Goal: Task Accomplishment & Management: Manage account settings

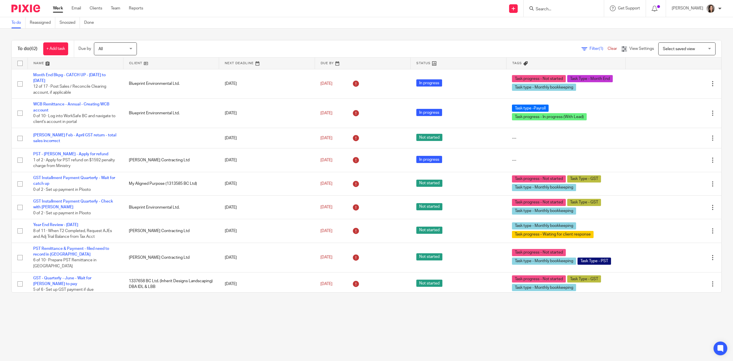
click at [564, 5] on form at bounding box center [565, 8] width 61 height 7
click at [542, 11] on input "Search" at bounding box center [561, 9] width 52 height 5
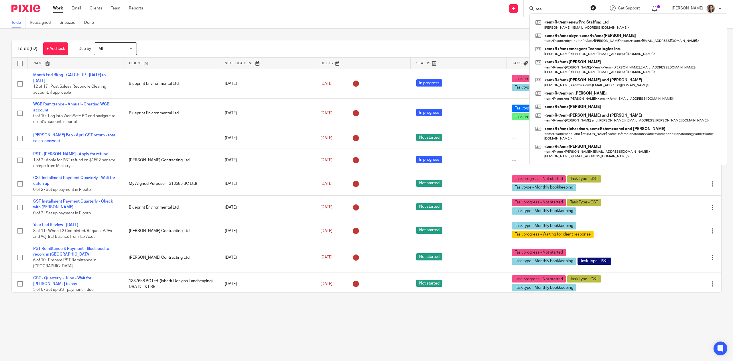
type input "rean"
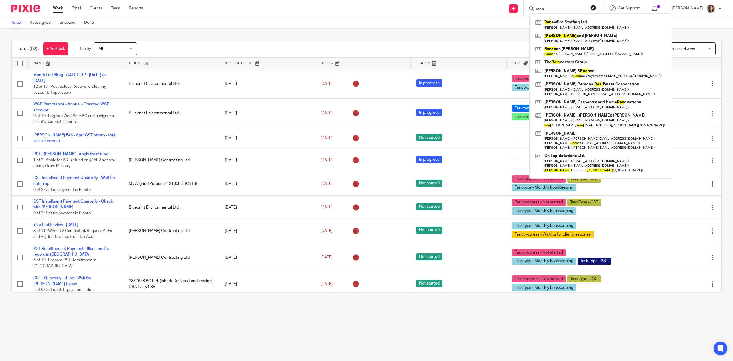
drag, startPoint x: 560, startPoint y: 8, endPoint x: 533, endPoint y: 13, distance: 27.6
click at [533, 13] on div "rean Ren ewPro Staffing Ltd Cori Skjelstad < coriskjelstad2@gmail.com > Ryan an…" at bounding box center [564, 8] width 80 height 17
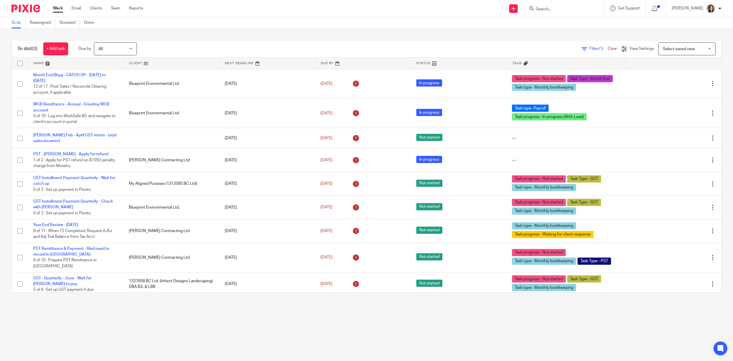
click at [110, 9] on ul "Work Email Clients Team Reports" at bounding box center [102, 8] width 99 height 6
click at [120, 7] on link "Team" at bounding box center [115, 8] width 9 height 6
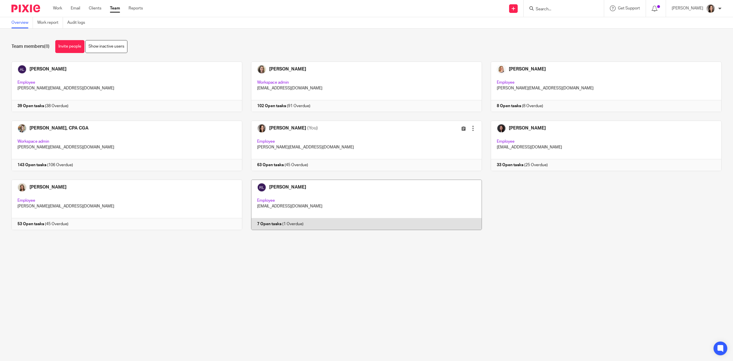
click at [327, 195] on link at bounding box center [362, 204] width 240 height 50
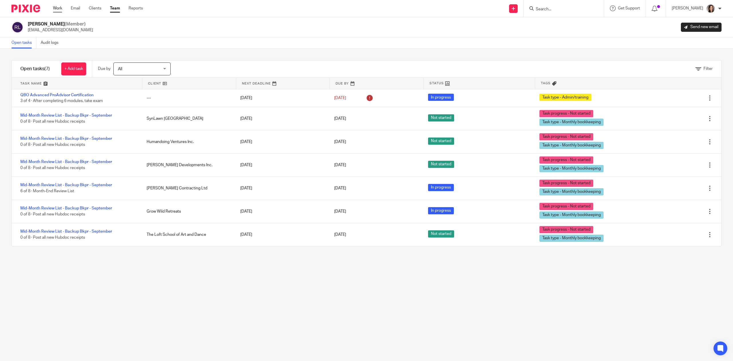
click at [61, 8] on link "Work" at bounding box center [57, 8] width 9 height 6
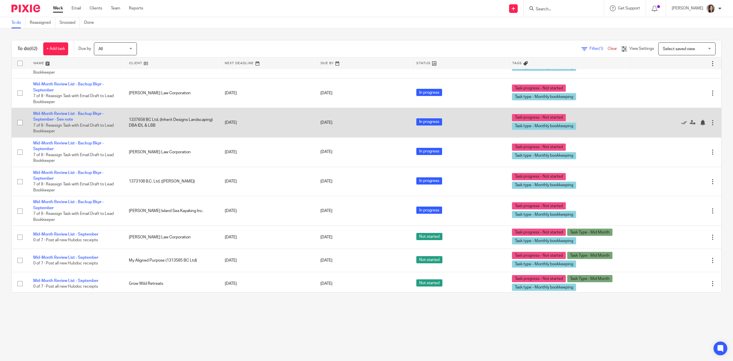
scroll to position [1093, 0]
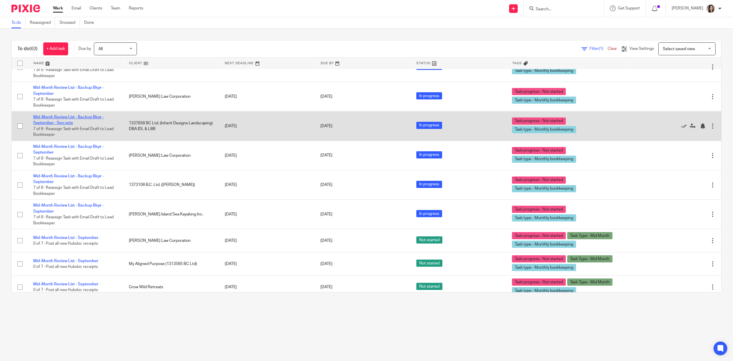
click at [93, 125] on link "Mid-Month Review List - Backup Bkpr - September - See note" at bounding box center [68, 120] width 70 height 10
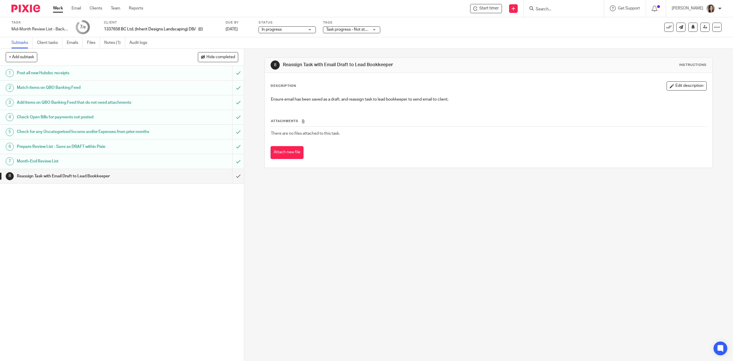
click at [49, 163] on h1 "Month-End Review List" at bounding box center [87, 161] width 140 height 9
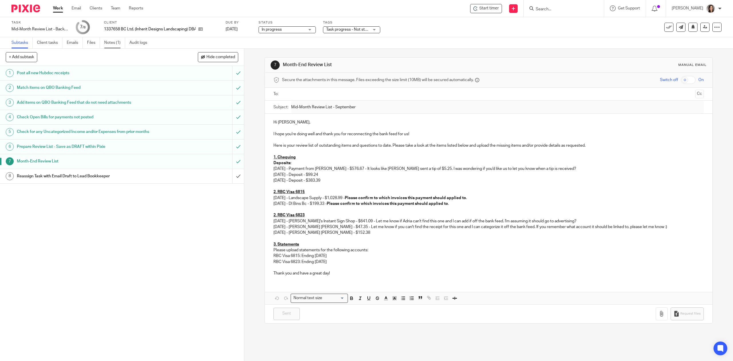
click at [113, 42] on link "Notes (1)" at bounding box center [114, 42] width 21 height 11
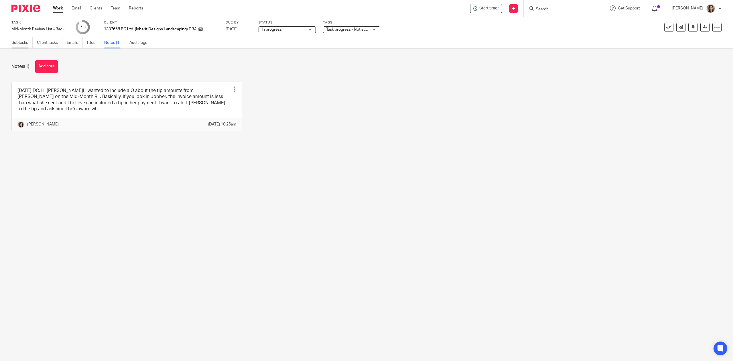
click at [26, 38] on link "Subtasks" at bounding box center [21, 42] width 21 height 11
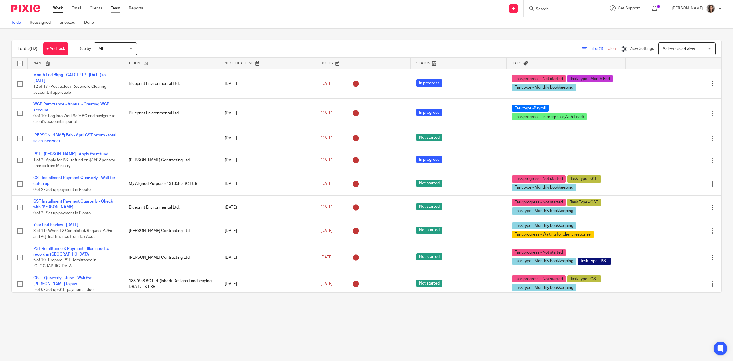
click at [117, 9] on link "Team" at bounding box center [115, 8] width 9 height 6
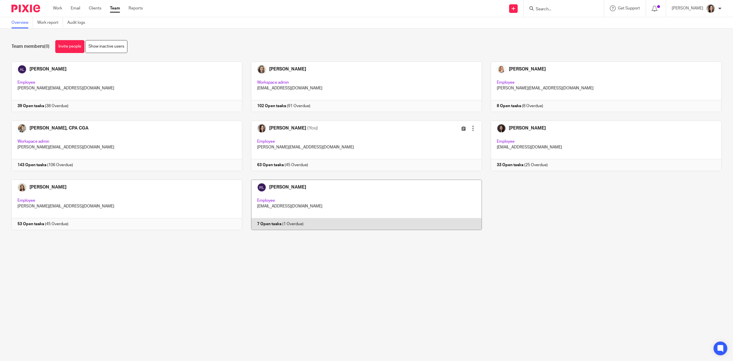
click at [307, 189] on link at bounding box center [362, 204] width 240 height 50
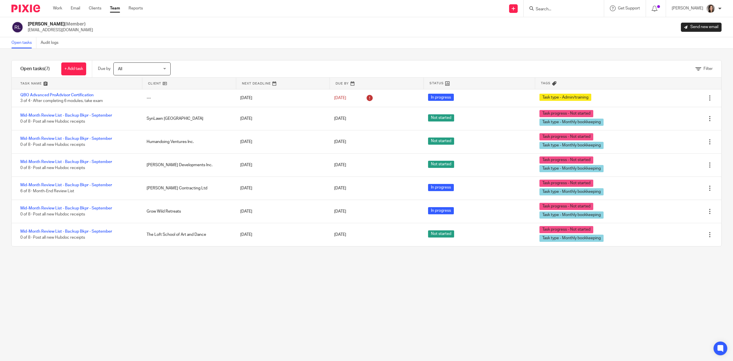
click at [163, 67] on div "All All" at bounding box center [141, 68] width 57 height 13
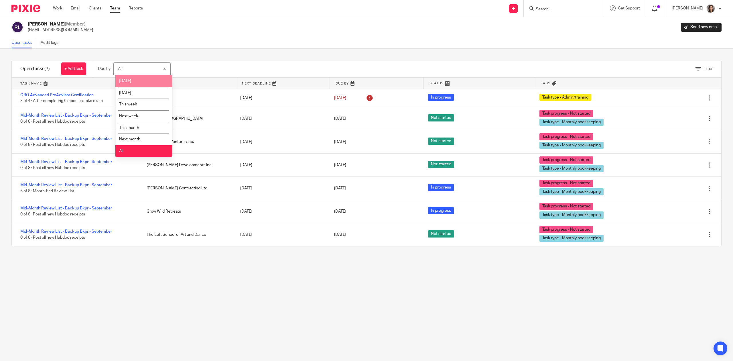
click at [147, 76] on li "[DATE]" at bounding box center [143, 81] width 57 height 12
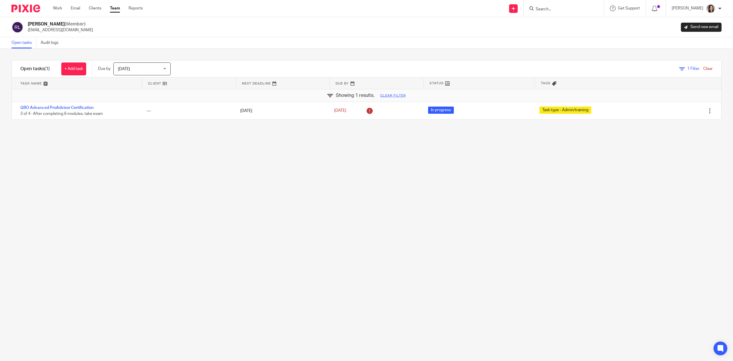
click at [166, 69] on div "[DATE] [DATE]" at bounding box center [141, 68] width 57 height 13
click at [137, 154] on li "All" at bounding box center [143, 151] width 57 height 12
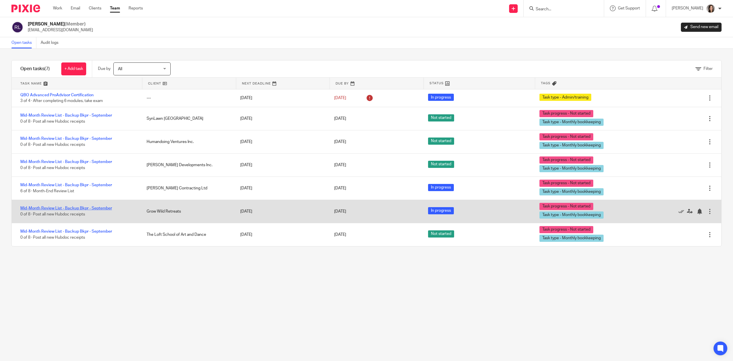
click at [64, 208] on link "Mid-Month Review List - Backup Bkpr - September" at bounding box center [66, 208] width 92 height 4
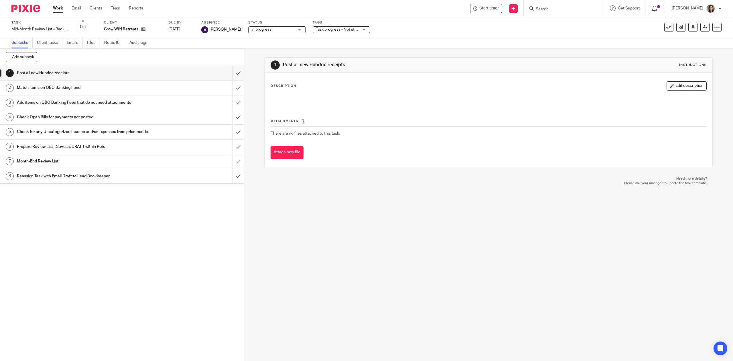
click at [565, 11] on input "Search" at bounding box center [561, 9] width 52 height 5
click at [59, 7] on link "Work" at bounding box center [58, 8] width 10 height 6
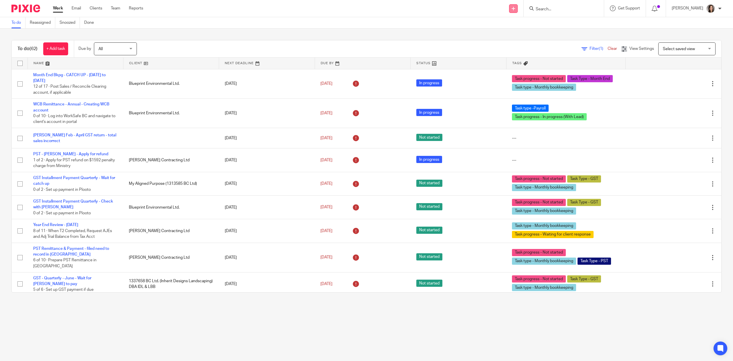
click at [515, 7] on icon at bounding box center [513, 8] width 3 height 3
click at [519, 34] on link "Create task" at bounding box center [516, 35] width 40 height 8
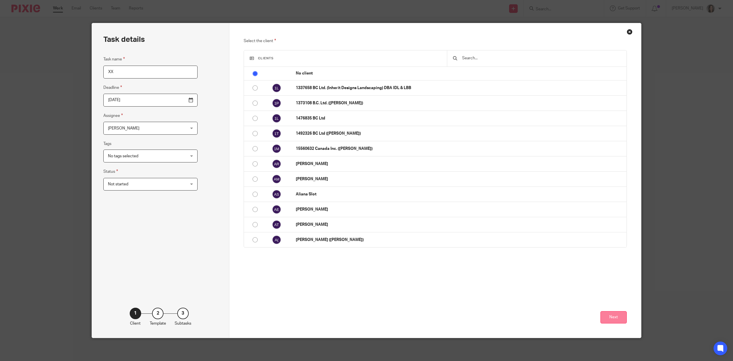
type input "XX"
click at [604, 316] on button "Next" at bounding box center [613, 317] width 26 height 12
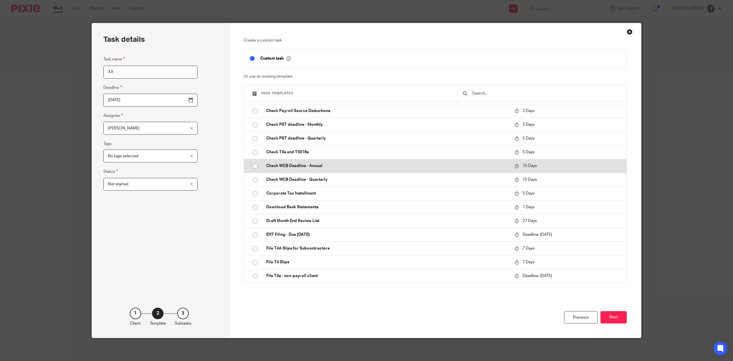
scroll to position [64, 0]
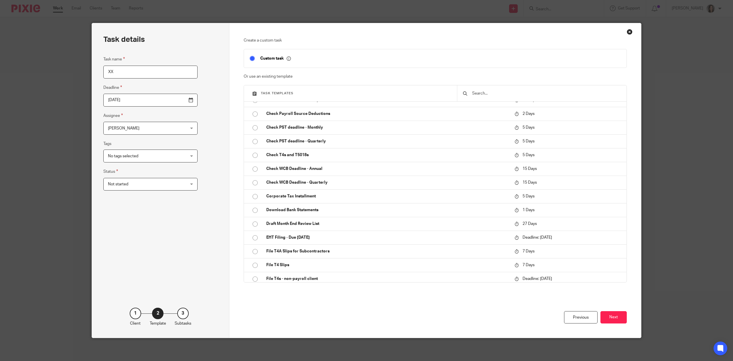
click at [628, 33] on div "Close this dialog window" at bounding box center [630, 32] width 6 height 6
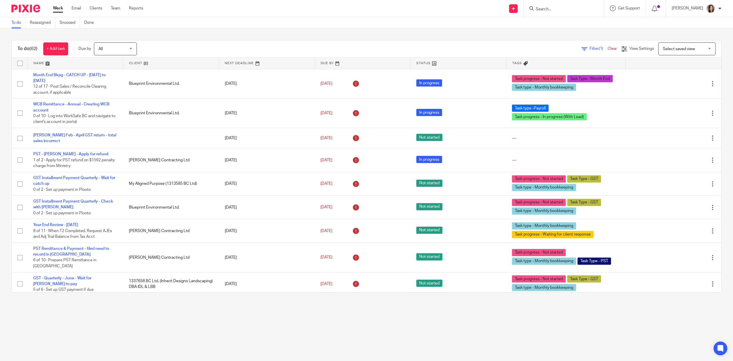
click at [452, 8] on div "Send new email Create task Add client Request signature Get Support Contact Sup…" at bounding box center [442, 8] width 581 height 17
click at [569, 10] on input "Search" at bounding box center [561, 9] width 52 height 5
type input "t"
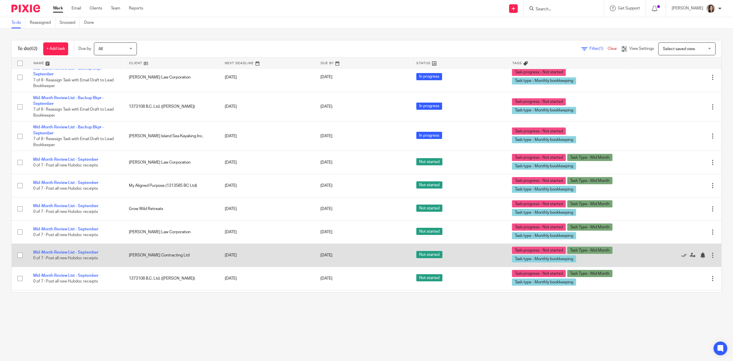
scroll to position [1170, 0]
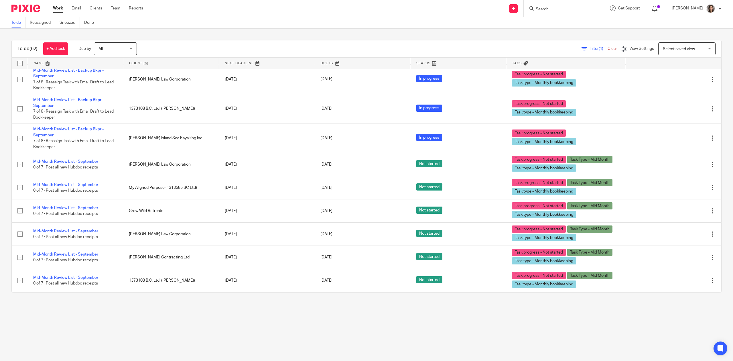
click at [61, 9] on link "Work" at bounding box center [58, 8] width 10 height 6
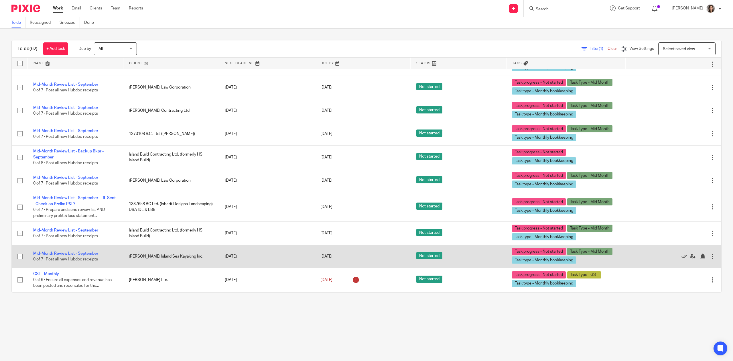
scroll to position [1310, 0]
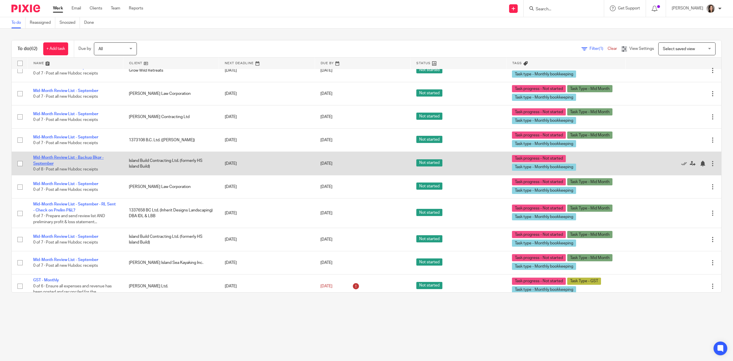
click at [92, 165] on link "Mid-Month Review List - Backup Bkpr - September" at bounding box center [68, 160] width 70 height 10
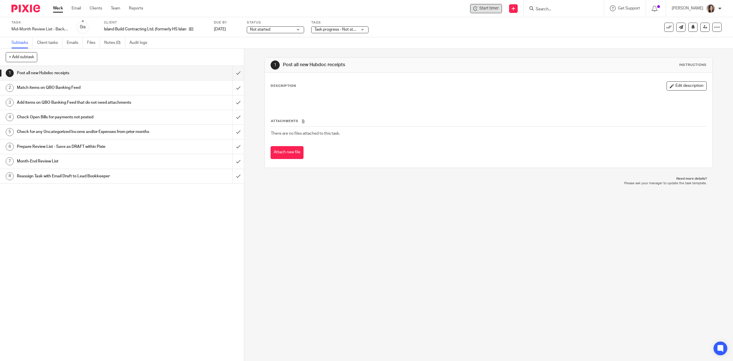
drag, startPoint x: 489, startPoint y: 8, endPoint x: 495, endPoint y: 13, distance: 7.3
click at [489, 8] on span "Start timer" at bounding box center [488, 8] width 19 height 6
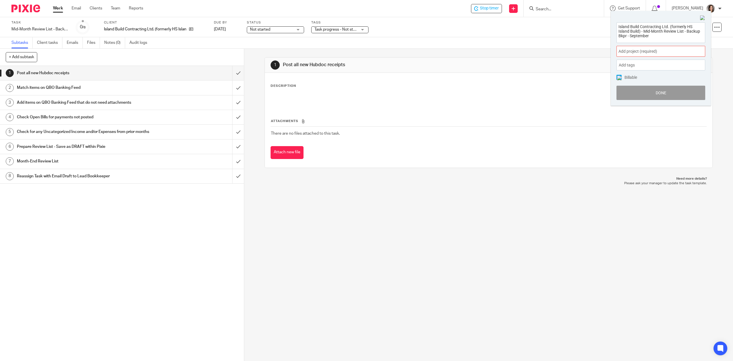
click at [638, 53] on span "Add project (required) :" at bounding box center [654, 51] width 72 height 6
type input "island"
click at [648, 88] on li "Island Build Contracting Ltd." at bounding box center [659, 91] width 75 height 6
click at [661, 90] on button "Done" at bounding box center [660, 93] width 89 height 14
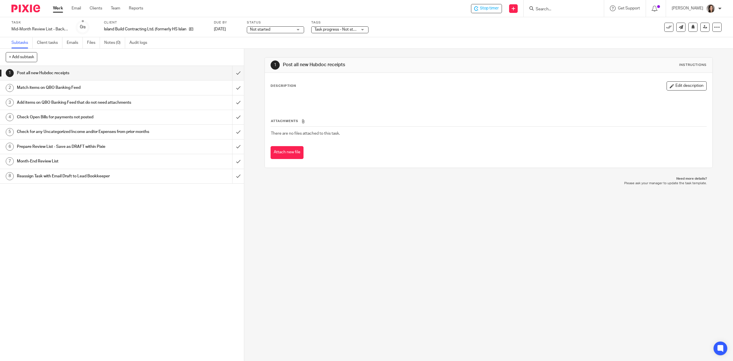
click at [68, 161] on h1 "Month-End Review List" at bounding box center [87, 161] width 140 height 9
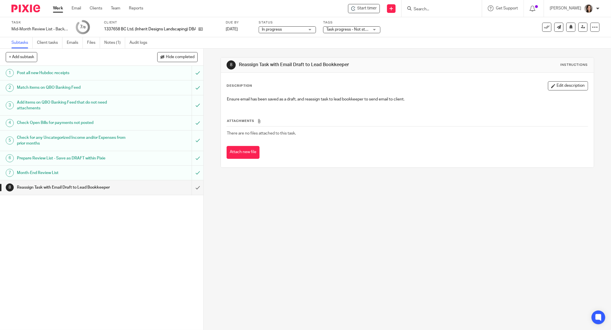
click at [443, 7] on input "Search" at bounding box center [439, 9] width 52 height 5
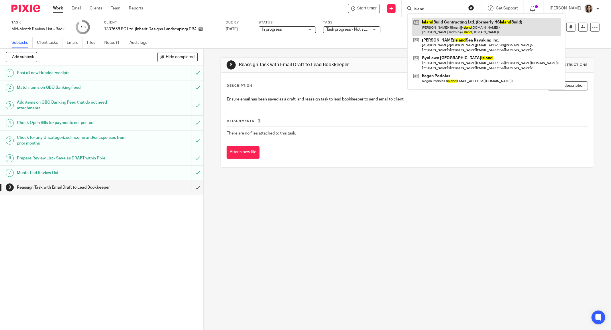
type input "island"
click at [445, 26] on link at bounding box center [486, 27] width 149 height 18
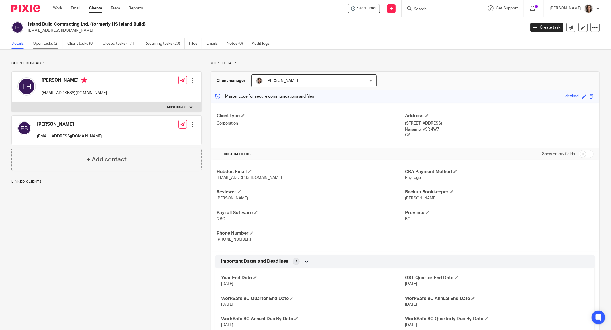
click at [44, 43] on link "Open tasks (2)" at bounding box center [48, 43] width 30 height 11
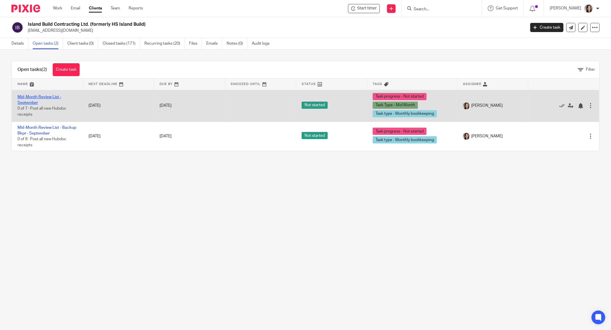
click at [42, 97] on link "Mid-Month Review List - September" at bounding box center [39, 100] width 44 height 10
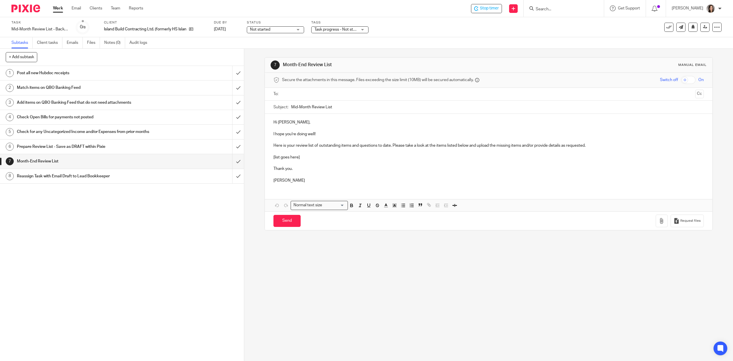
click at [666, 29] on icon at bounding box center [669, 27] width 6 height 6
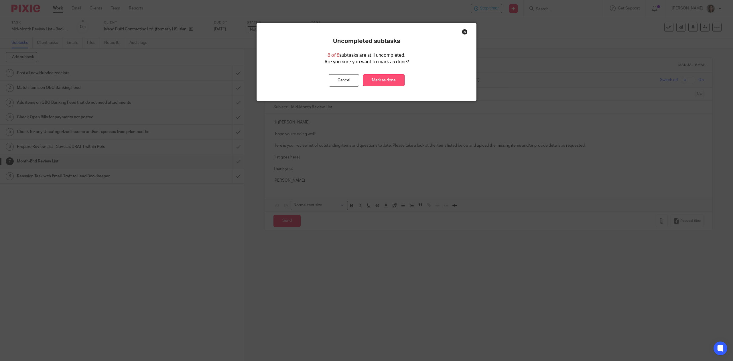
click at [384, 77] on link "Mark as done" at bounding box center [384, 80] width 42 height 12
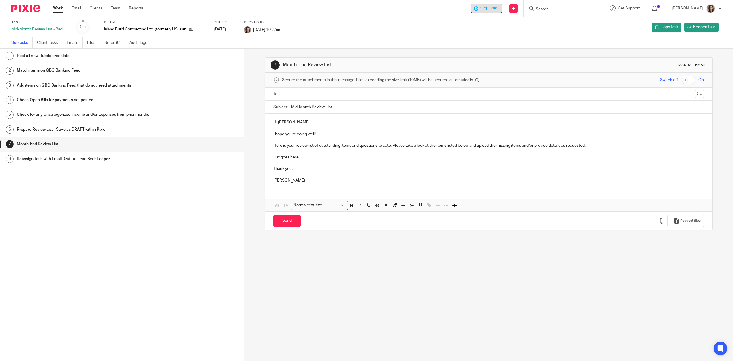
click at [494, 11] on span "Stop timer" at bounding box center [489, 8] width 19 height 6
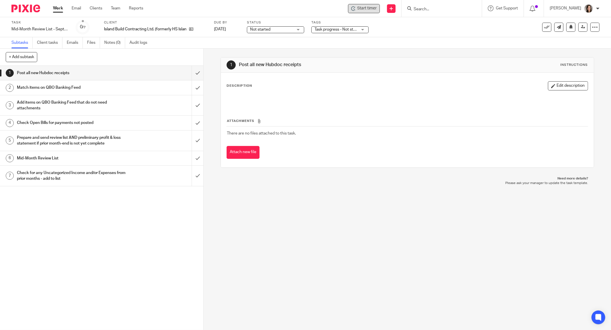
click at [366, 7] on span "Start timer" at bounding box center [366, 8] width 19 height 6
click at [191, 26] on div "Client Island Build Contracting Ltd. (formerly HS Island Build)" at bounding box center [155, 27] width 103 height 14
click at [190, 30] on icon at bounding box center [191, 29] width 4 height 4
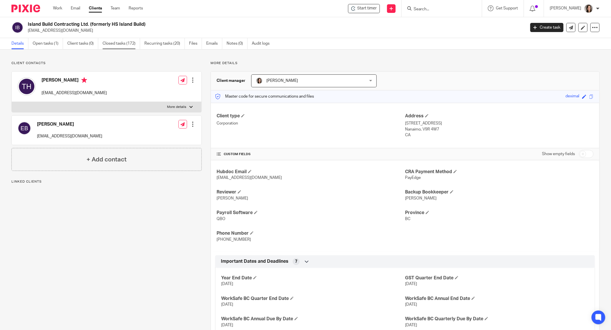
click at [117, 46] on link "Closed tasks (172)" at bounding box center [120, 43] width 37 height 11
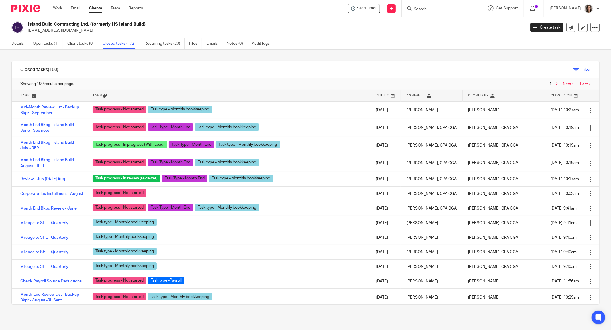
click at [573, 69] on icon at bounding box center [576, 70] width 6 height 6
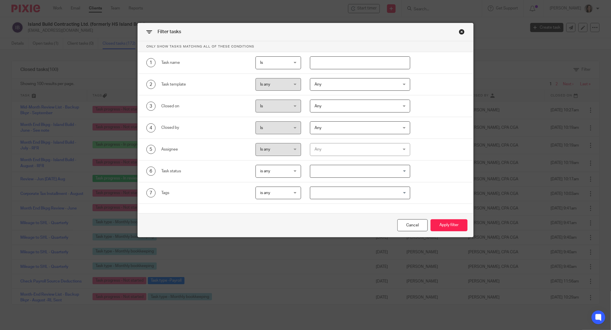
click at [303, 65] on div at bounding box center [355, 62] width 109 height 13
click at [317, 62] on input "text" at bounding box center [360, 62] width 100 height 13
type input "payroll"
click at [430, 219] on button "Apply filter" at bounding box center [448, 225] width 37 height 12
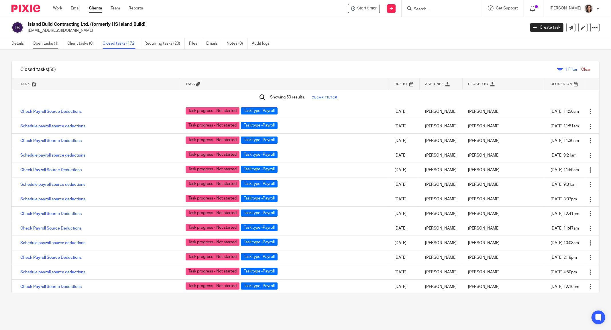
click at [41, 45] on link "Open tasks (1)" at bounding box center [48, 43] width 30 height 11
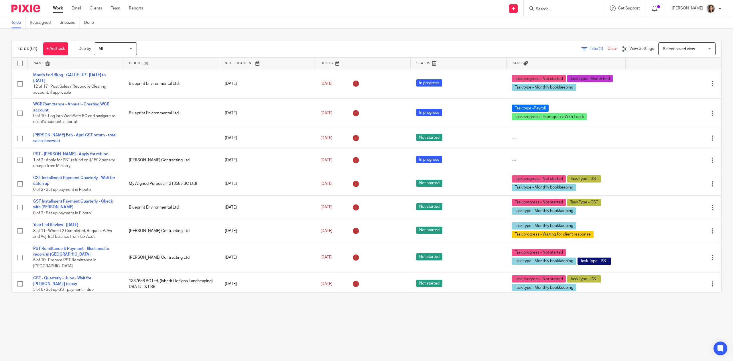
click at [553, 7] on input "Search" at bounding box center [561, 9] width 52 height 5
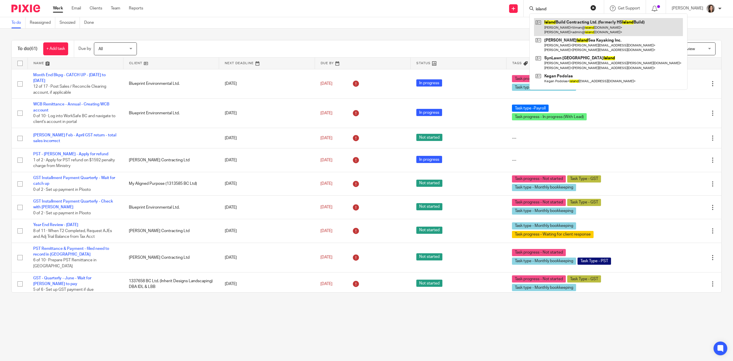
type input "island"
click at [599, 25] on link at bounding box center [608, 27] width 149 height 18
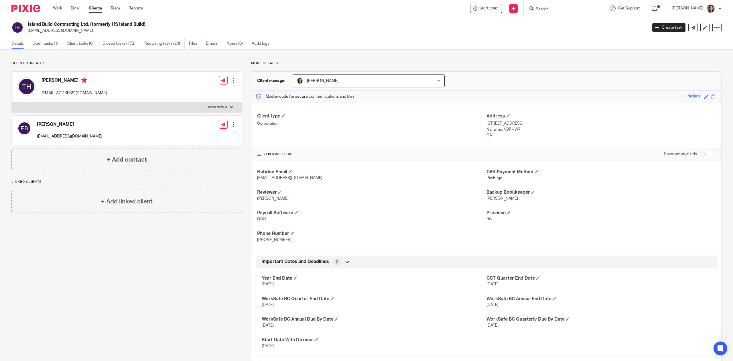
scroll to position [63, 0]
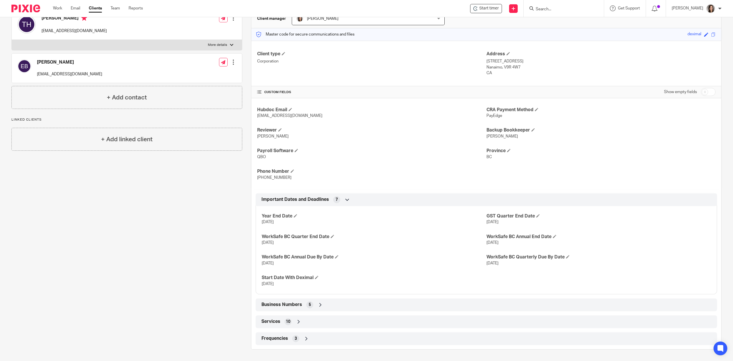
click at [324, 307] on div "Business Numbers 5" at bounding box center [486, 305] width 453 height 10
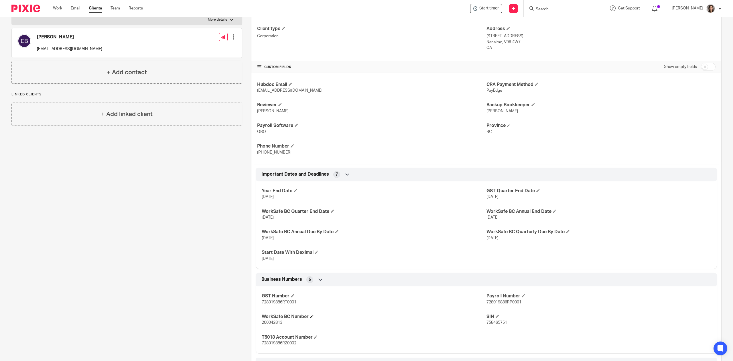
scroll to position [131, 0]
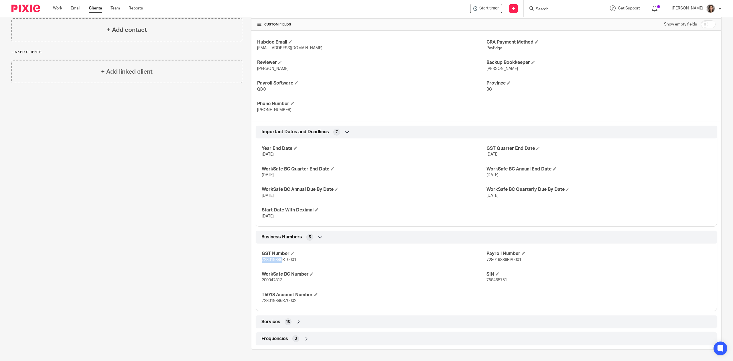
drag, startPoint x: 282, startPoint y: 259, endPoint x: 254, endPoint y: 266, distance: 28.3
click at [256, 266] on div "GST Number 728019886RT0001 Payroll Number 728019886RP0001 WorkSafe BC Number 20…" at bounding box center [486, 275] width 461 height 72
copy span "728019886"
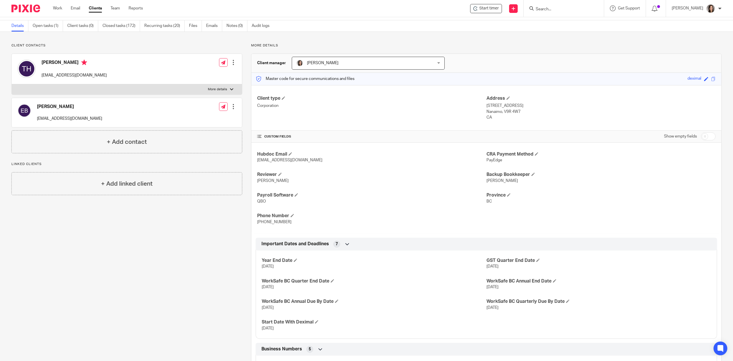
scroll to position [0, 0]
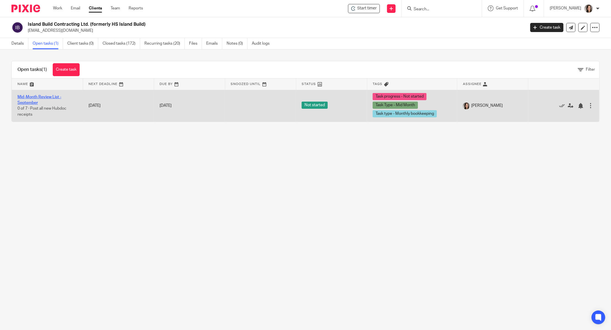
click at [41, 96] on link "Mid-Month Review List - September" at bounding box center [39, 100] width 44 height 10
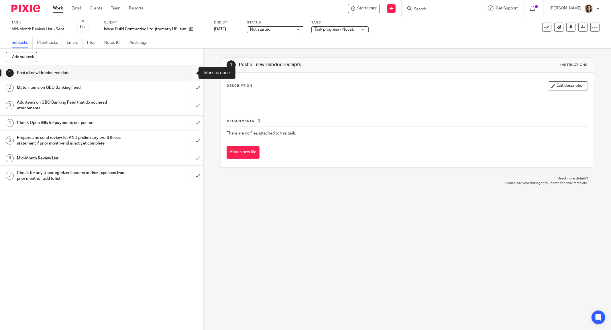
click at [190, 74] on input "submit" at bounding box center [101, 73] width 203 height 14
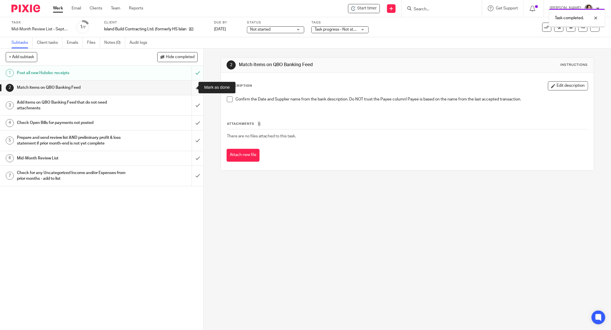
click at [188, 89] on input "submit" at bounding box center [101, 87] width 203 height 14
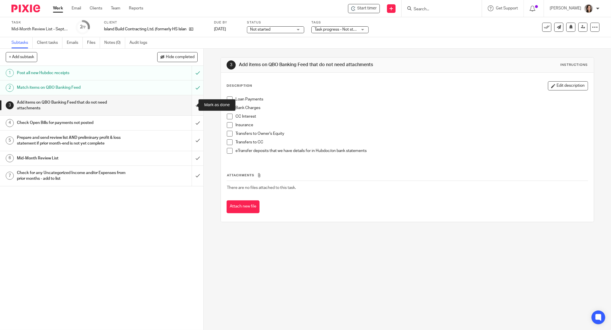
click at [191, 110] on input "submit" at bounding box center [101, 105] width 203 height 20
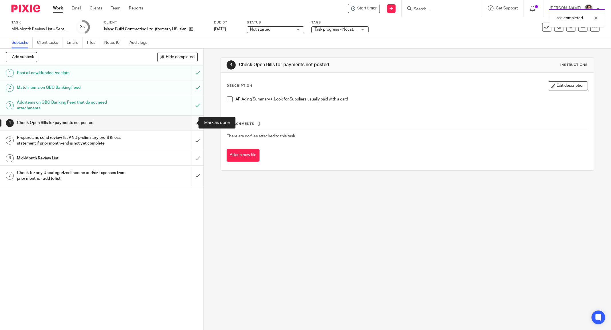
click at [191, 125] on input "submit" at bounding box center [101, 123] width 203 height 14
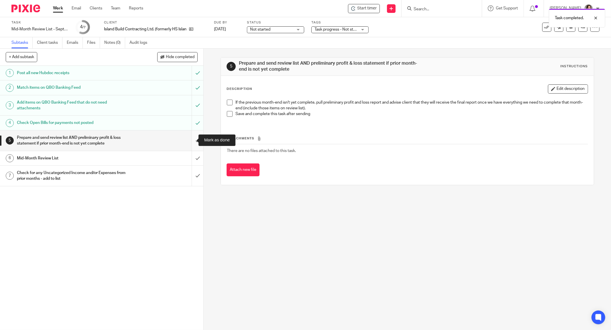
click at [189, 139] on input "submit" at bounding box center [101, 141] width 203 height 20
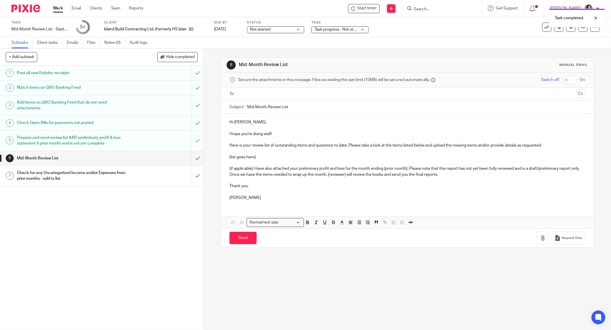
click at [263, 145] on p "Here is your review list of outstanding items and questions to date. Please tak…" at bounding box center [407, 146] width 356 height 6
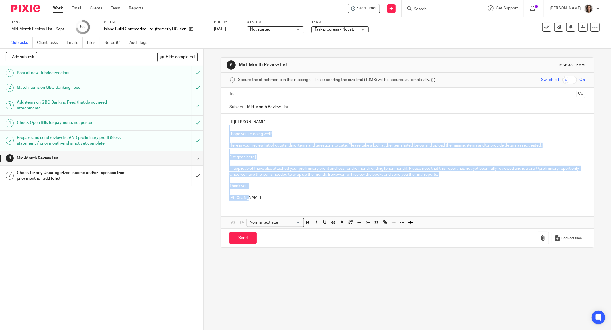
drag, startPoint x: 247, startPoint y: 202, endPoint x: 229, endPoint y: 127, distance: 77.6
click at [229, 127] on div "Hi Tilman, I hope you're doing well! Here is your review list of outstanding it…" at bounding box center [407, 159] width 373 height 91
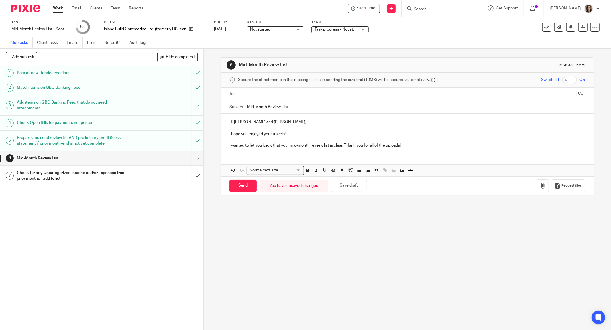
click at [313, 145] on p "I wanted to let you know that your mid-month reviiew list is clear. THank you f…" at bounding box center [407, 146] width 356 height 6
click at [350, 144] on p "I wanted to let you know that your mid-month review list is clear. THank you fo…" at bounding box center [407, 146] width 356 height 6
click at [405, 142] on p at bounding box center [407, 140] width 356 height 6
click at [403, 144] on p "I wanted to let you know that your mid-month review list is clear. Thank you fo…" at bounding box center [407, 146] width 356 height 6
click at [460, 145] on p "I wanted to let you know that your mid-month review list is clear. Thank you fo…" at bounding box center [407, 146] width 356 height 6
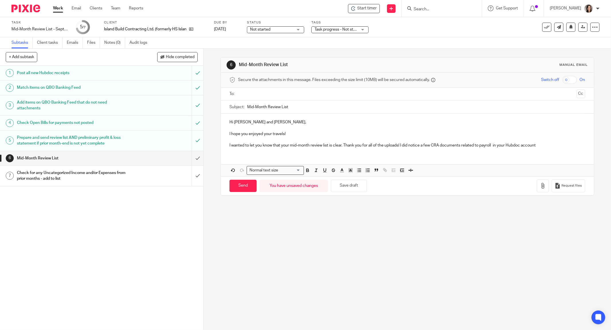
click at [548, 141] on p at bounding box center [407, 140] width 356 height 6
click at [551, 149] on div "Hi Tilman and Elodie, I hope you enjoyed your travels! I wanted to let you know…" at bounding box center [407, 133] width 373 height 39
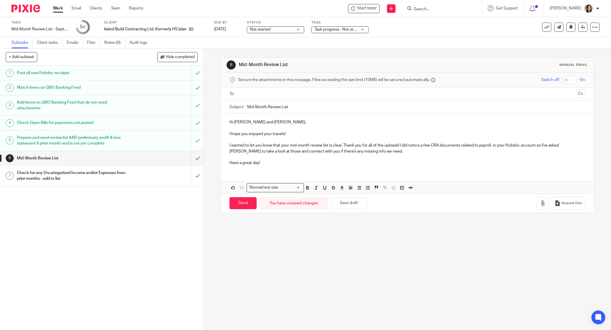
click at [299, 107] on input "Mid-Month Review List" at bounding box center [416, 106] width 338 height 13
type input "Mid-Month Review List - September"
click at [283, 93] on input "text" at bounding box center [407, 94] width 334 height 7
click at [325, 94] on input "text" at bounding box center [443, 94] width 261 height 11
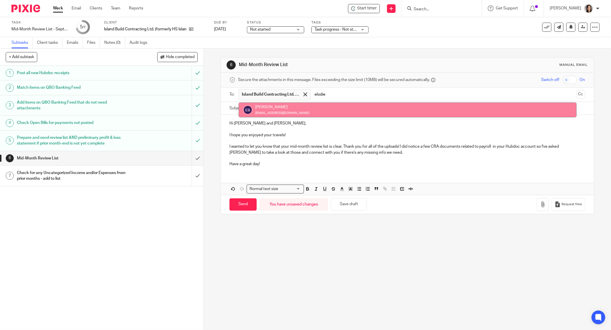
type input "elodie"
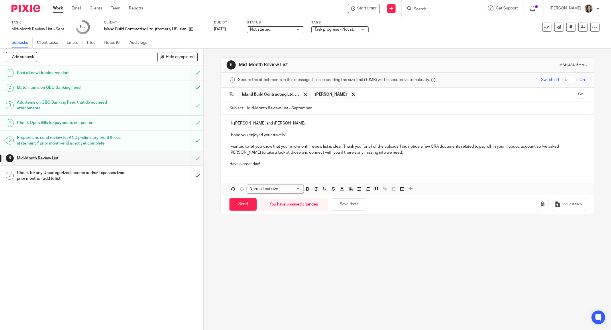
click at [340, 147] on p "I wanted to let you know that your mid-month review list is clear. Thank you fo…" at bounding box center [407, 150] width 356 height 12
click at [287, 148] on p "I wanted to let you know that your mid-month review list is clear. Thank you fo…" at bounding box center [407, 150] width 356 height 12
click at [298, 144] on p "I wanted to let you know that your Septmeber mid-month review list is clear. Th…" at bounding box center [407, 150] width 356 height 12
click at [263, 171] on div "Hi Tilman and Elodie, I hope you enjoyed your travels! I wanted to let you know…" at bounding box center [407, 143] width 373 height 56
click at [243, 171] on div "Hi Tilman and Elodie, I hope you enjoyed your travels! I wanted to let you know…" at bounding box center [407, 155] width 373 height 80
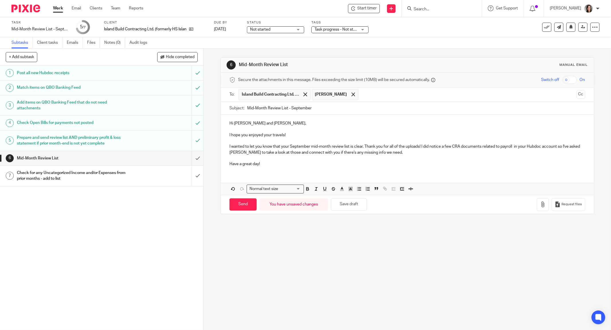
click at [395, 153] on p "I wanted to let you know that your September mid-month review list is clear. Th…" at bounding box center [407, 150] width 356 height 12
click at [243, 206] on input "Send" at bounding box center [242, 204] width 27 height 12
type input "Sent"
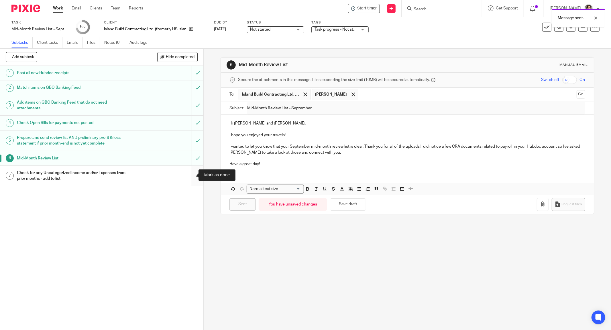
click at [191, 176] on input "submit" at bounding box center [101, 176] width 203 height 20
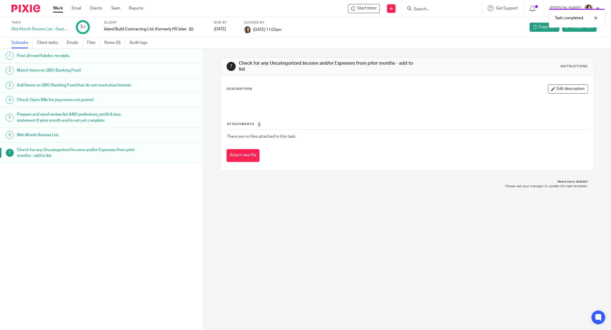
click at [59, 7] on link "Work" at bounding box center [58, 8] width 10 height 6
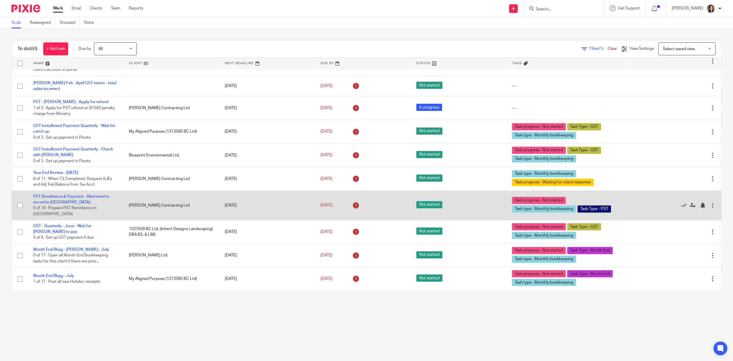
scroll to position [51, 0]
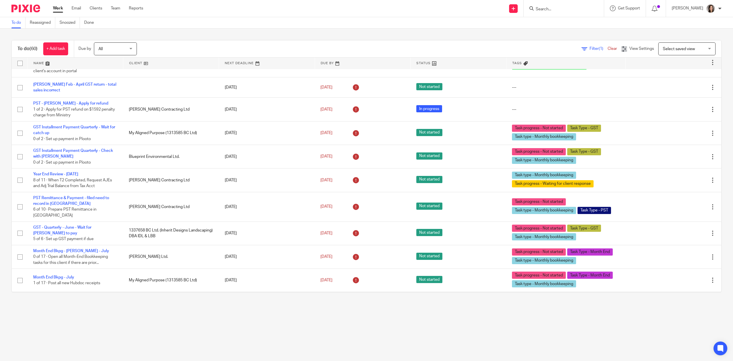
click at [49, 62] on link at bounding box center [75, 63] width 95 height 11
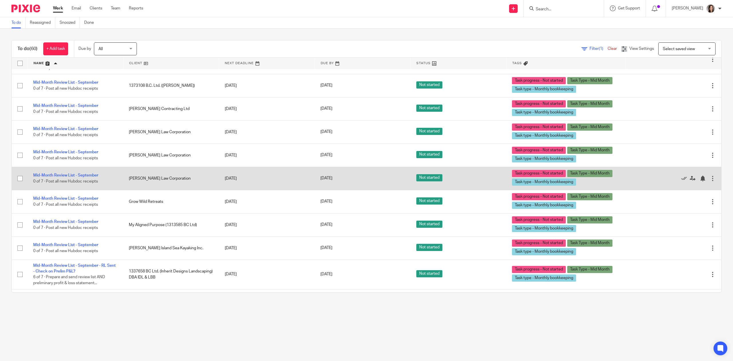
scroll to position [483, 0]
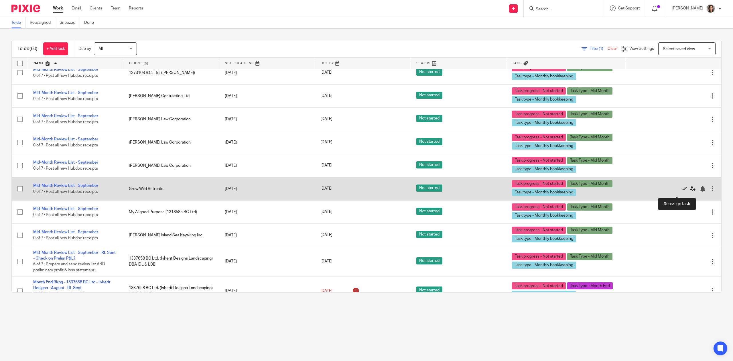
click at [690, 191] on link at bounding box center [694, 189] width 9 height 6
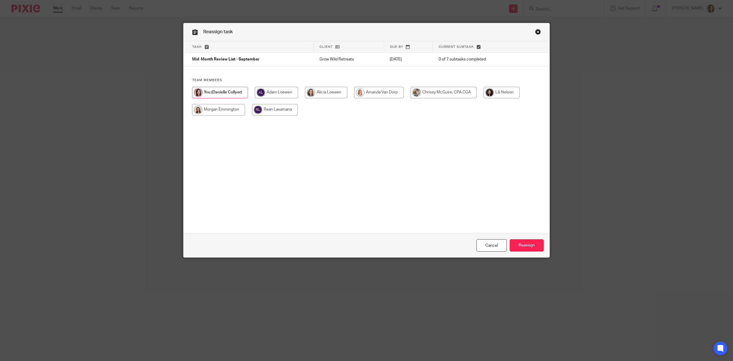
click at [361, 93] on input "radio" at bounding box center [379, 92] width 50 height 11
radio input "true"
click at [520, 242] on input "Reassign" at bounding box center [527, 245] width 34 height 12
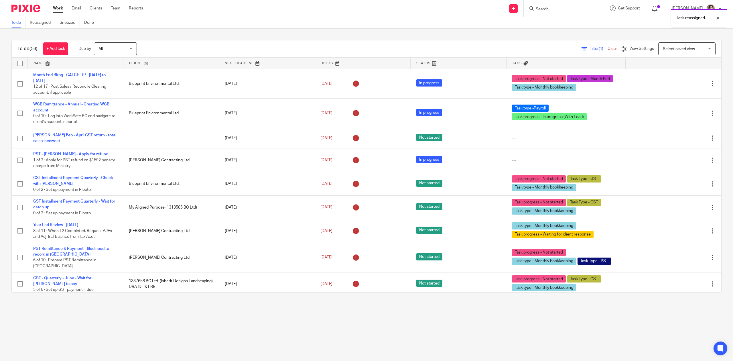
click at [55, 64] on link at bounding box center [75, 63] width 95 height 11
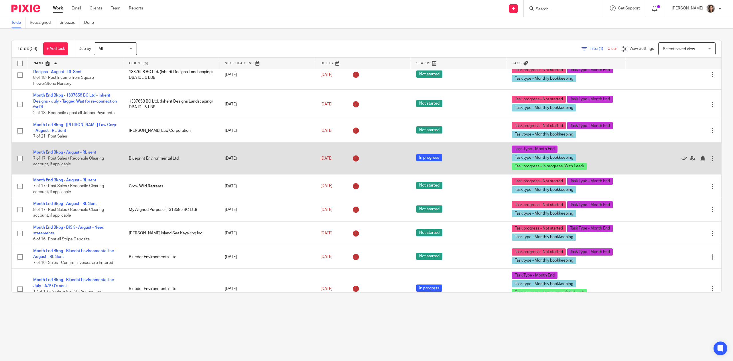
scroll to position [674, 0]
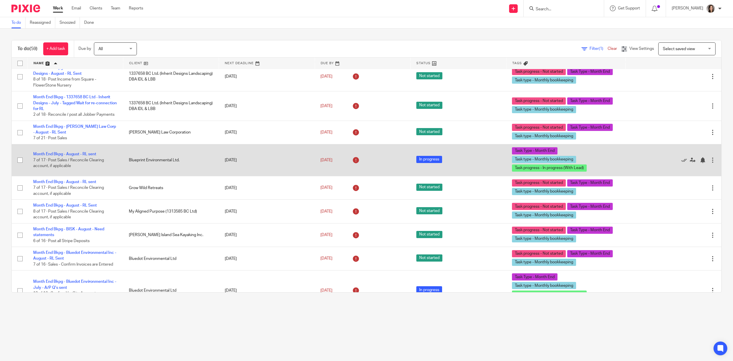
click at [20, 165] on input "checkbox" at bounding box center [20, 160] width 11 height 11
checkbox input "true"
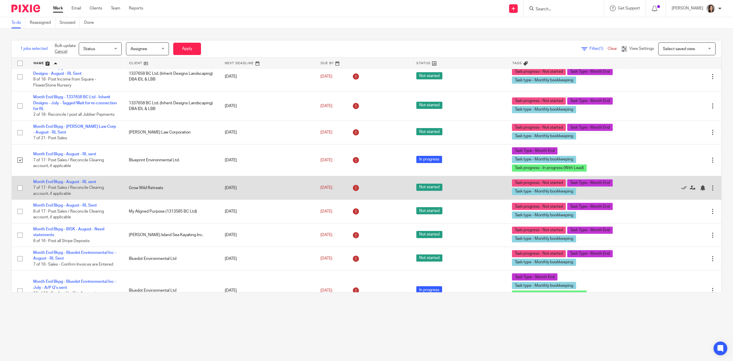
click at [20, 193] on input "checkbox" at bounding box center [20, 187] width 11 height 11
checkbox input "true"
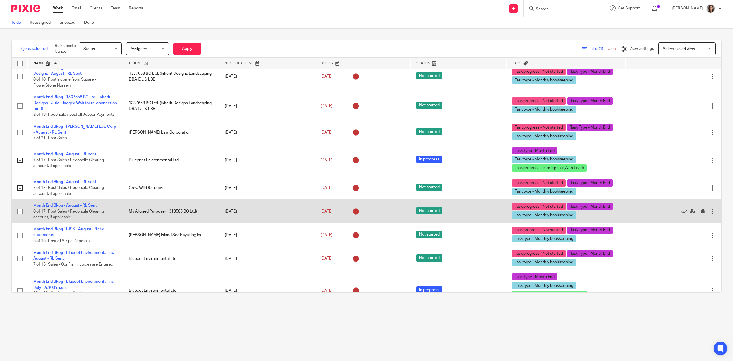
click at [21, 217] on input "checkbox" at bounding box center [20, 211] width 11 height 11
checkbox input "true"
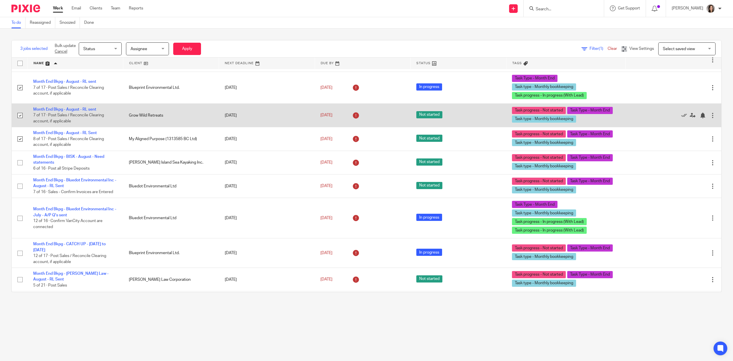
scroll to position [751, 0]
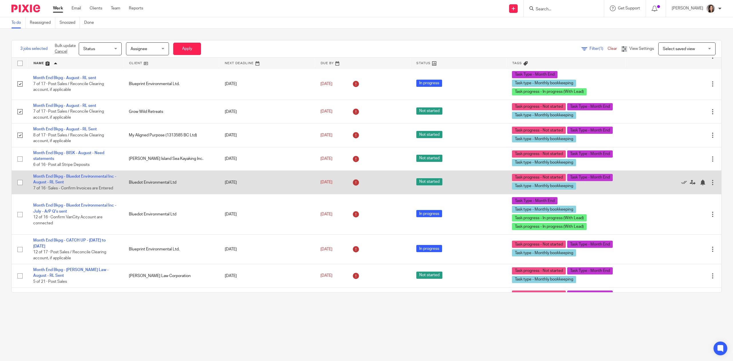
click at [19, 188] on input "checkbox" at bounding box center [20, 182] width 11 height 11
checkbox input "true"
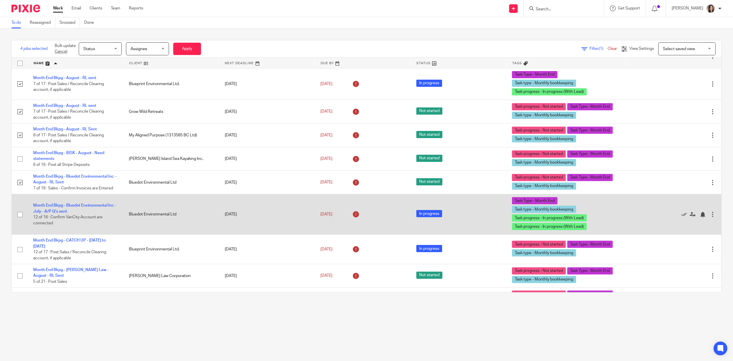
click at [20, 220] on input "checkbox" at bounding box center [20, 214] width 11 height 11
checkbox input "true"
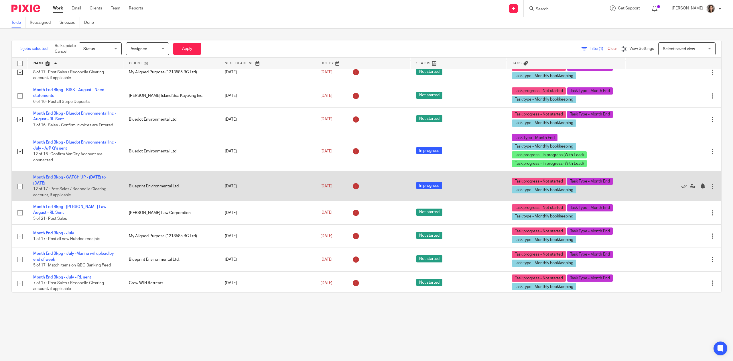
scroll to position [814, 0]
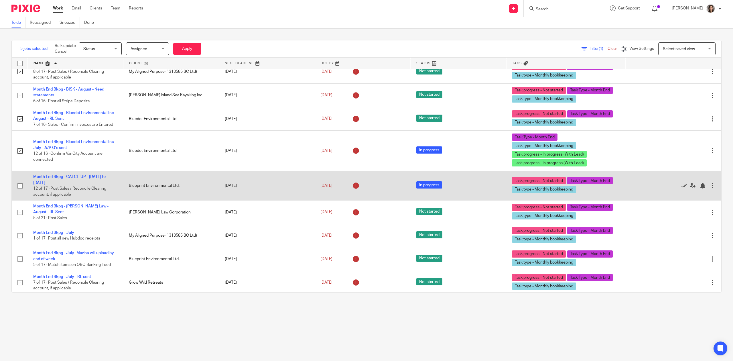
click at [19, 191] on input "checkbox" at bounding box center [20, 185] width 11 height 11
checkbox input "true"
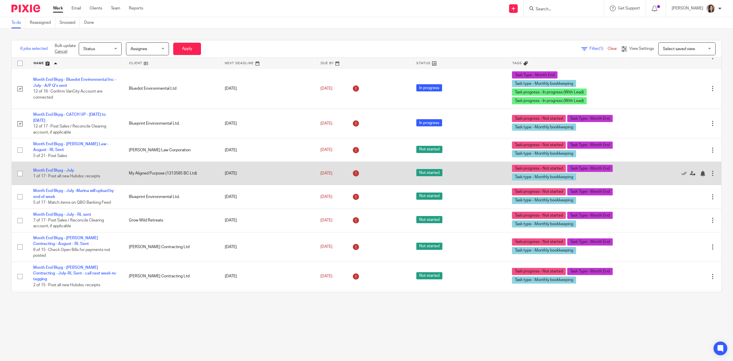
scroll to position [878, 0]
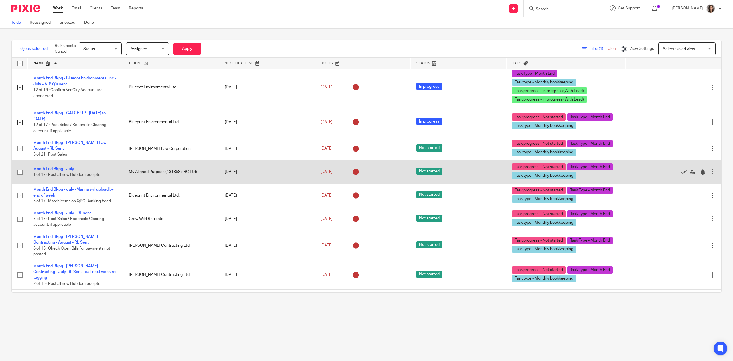
click at [18, 177] on input "checkbox" at bounding box center [20, 172] width 11 height 11
checkbox input "true"
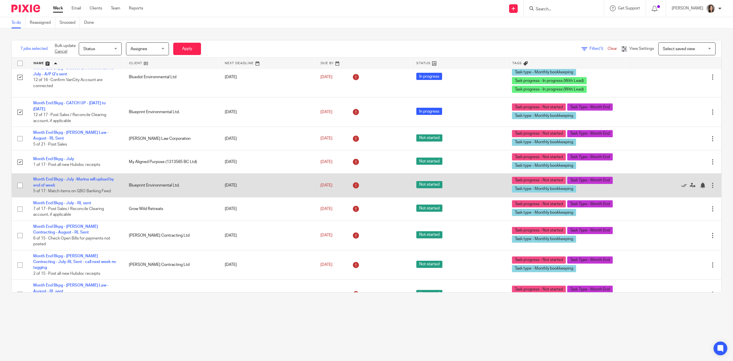
scroll to position [890, 0]
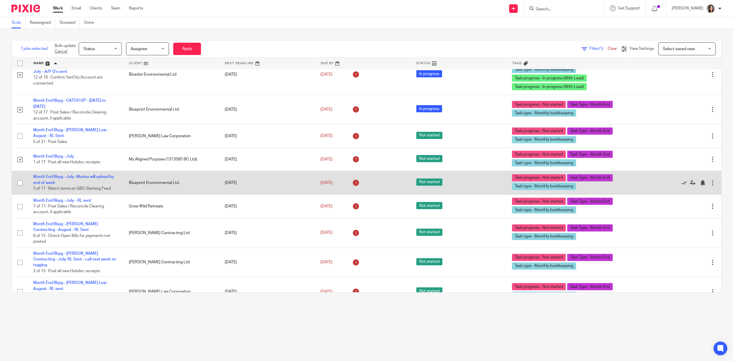
click at [19, 188] on input "checkbox" at bounding box center [20, 182] width 11 height 11
checkbox input "true"
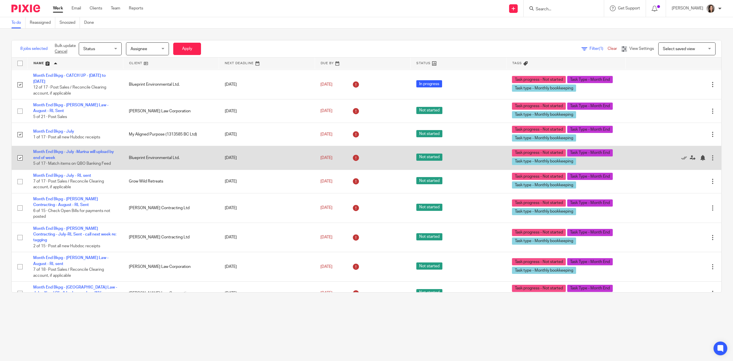
scroll to position [916, 0]
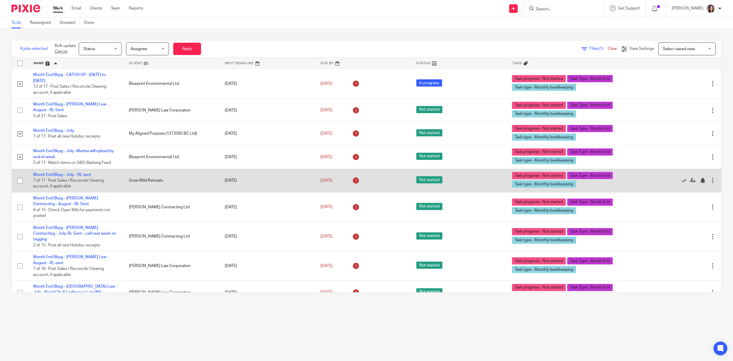
click at [22, 186] on input "checkbox" at bounding box center [20, 180] width 11 height 11
checkbox input "true"
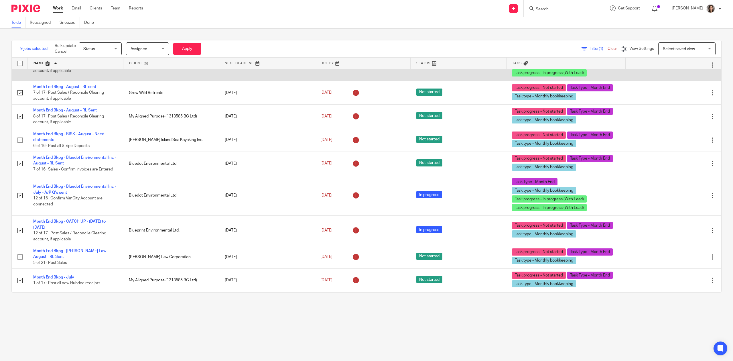
scroll to position [756, 0]
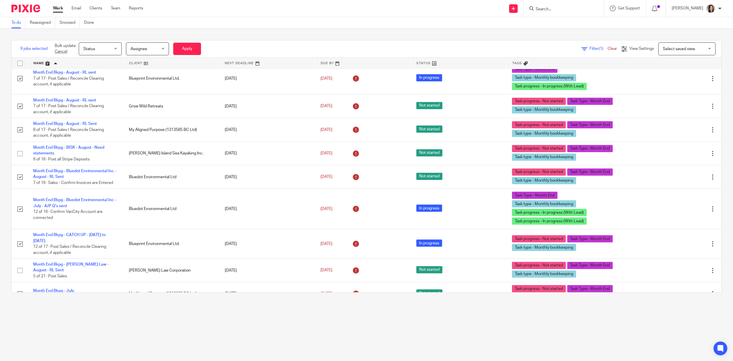
click at [164, 50] on div "Assignee Assignee" at bounding box center [147, 48] width 43 height 13
click at [148, 99] on li "Amanda Van Dorp" at bounding box center [148, 96] width 42 height 12
click at [184, 50] on button "Apply" at bounding box center [187, 49] width 28 height 12
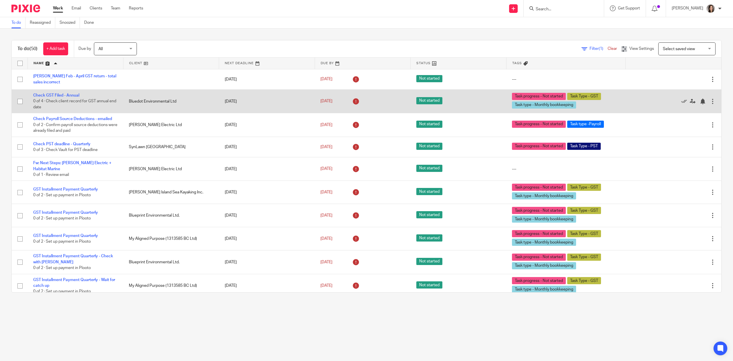
click at [21, 103] on input "checkbox" at bounding box center [20, 101] width 11 height 11
checkbox input "true"
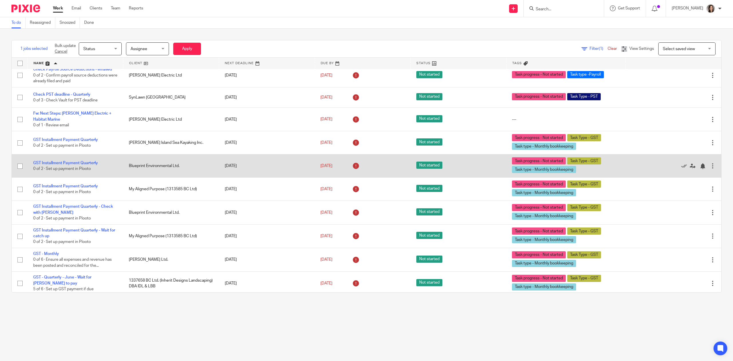
scroll to position [51, 0]
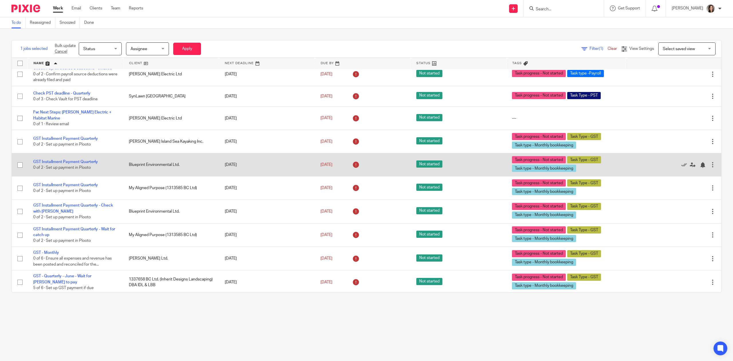
click at [22, 165] on input "checkbox" at bounding box center [20, 164] width 11 height 11
checkbox input "true"
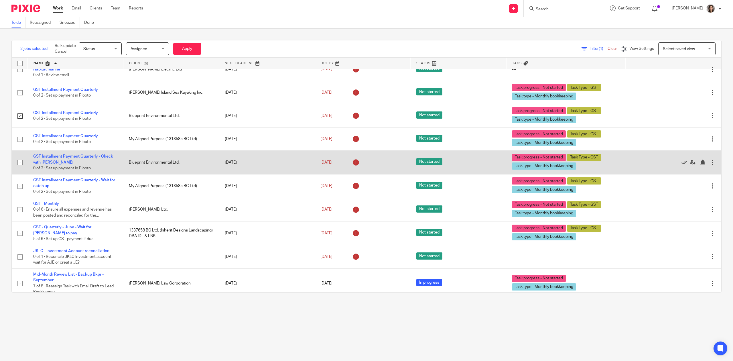
scroll to position [102, 0]
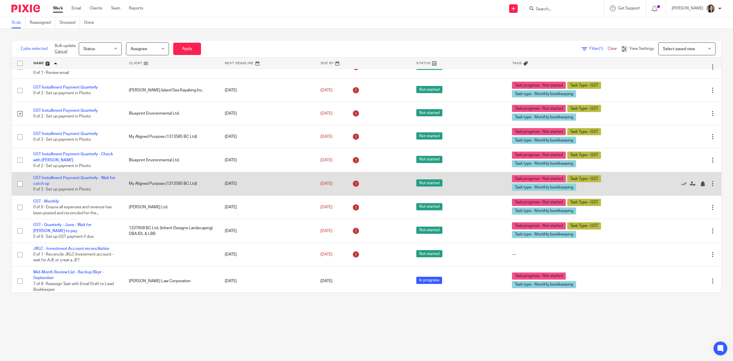
click at [19, 185] on input "checkbox" at bounding box center [20, 183] width 11 height 11
checkbox input "true"
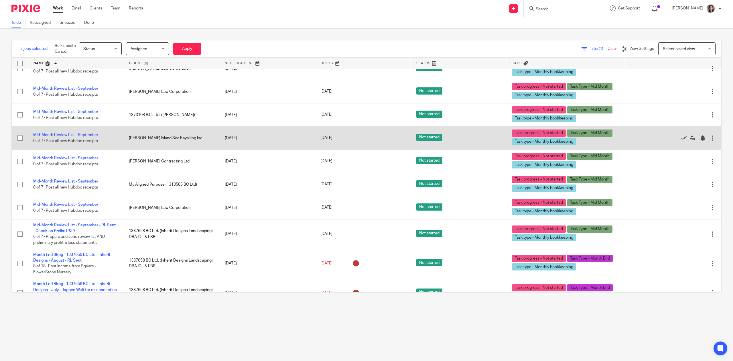
scroll to position [496, 0]
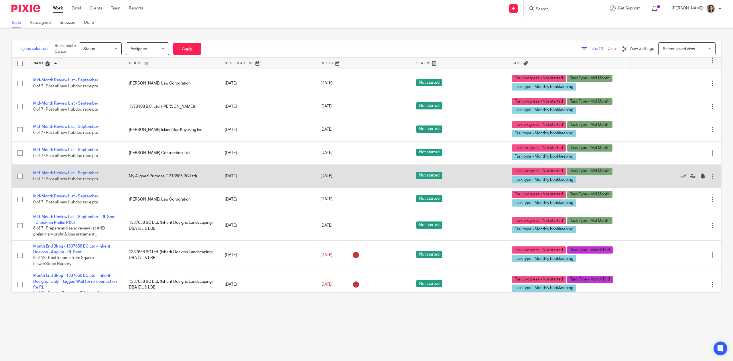
click at [21, 179] on input "checkbox" at bounding box center [20, 176] width 11 height 11
checkbox input "true"
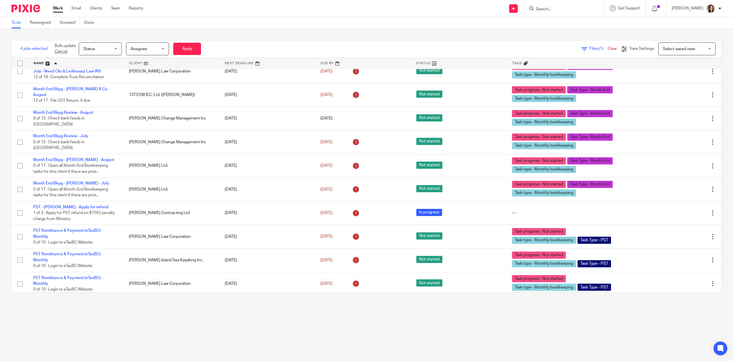
scroll to position [894, 0]
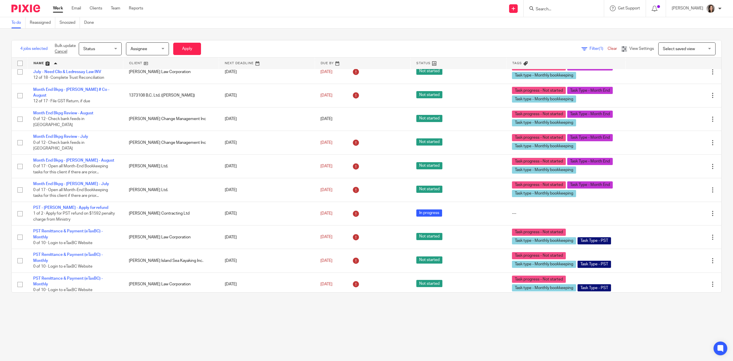
click at [151, 50] on span "Assignee" at bounding box center [146, 49] width 30 height 12
click at [146, 99] on li "Amanda Van Dorp" at bounding box center [148, 96] width 42 height 12
click at [187, 48] on button "Apply" at bounding box center [187, 49] width 28 height 12
